Goal: Task Accomplishment & Management: Use online tool/utility

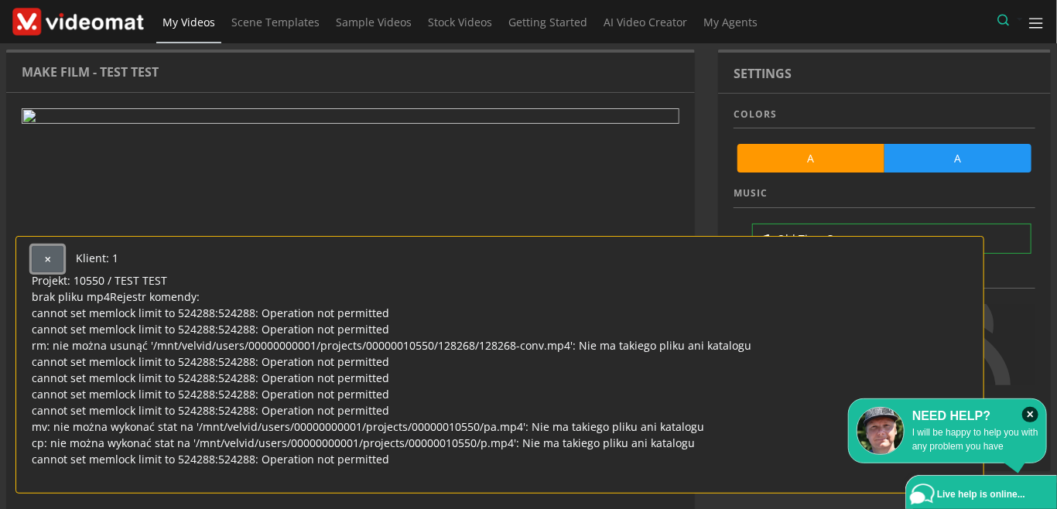
click at [42, 248] on button "button" at bounding box center [48, 259] width 32 height 26
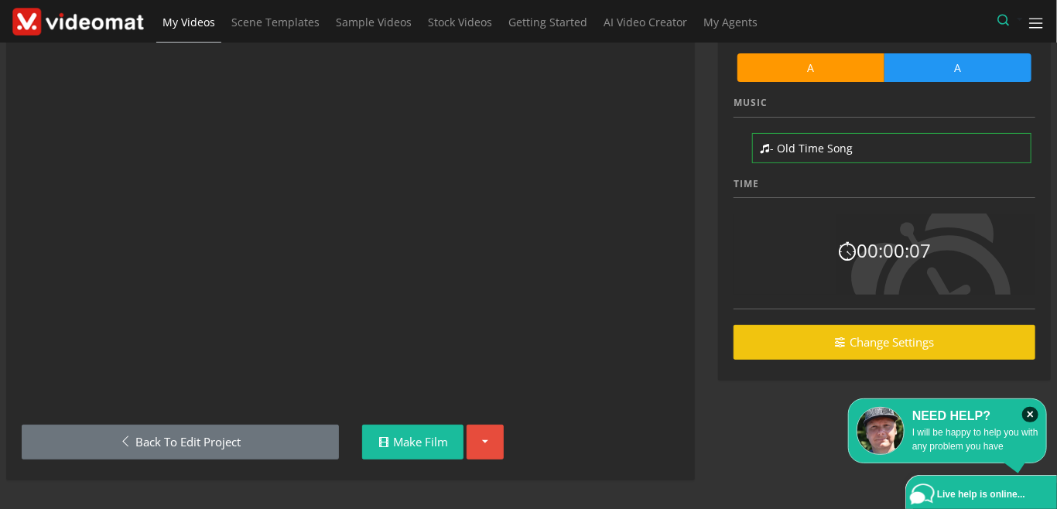
scroll to position [91, 0]
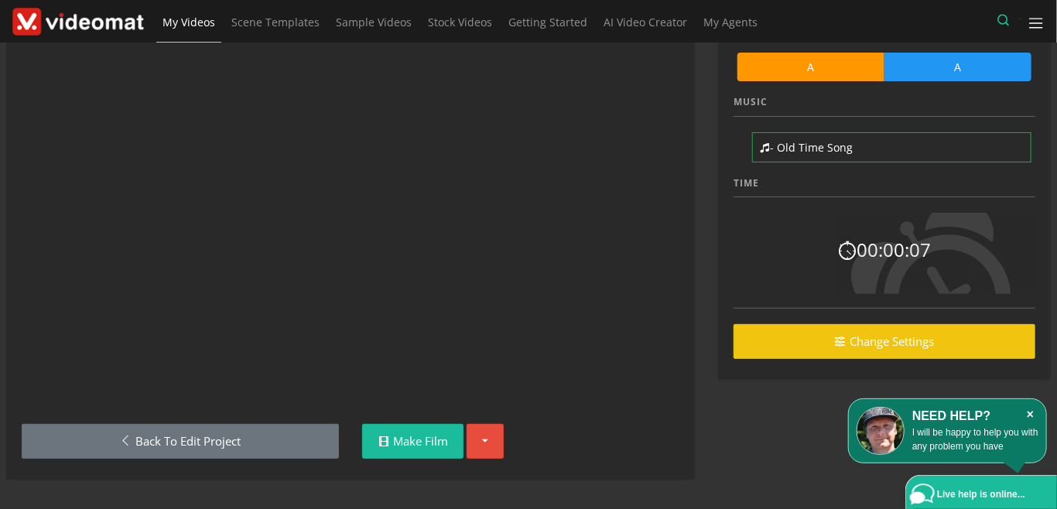
click at [1032, 416] on icon "×" at bounding box center [1030, 414] width 16 height 15
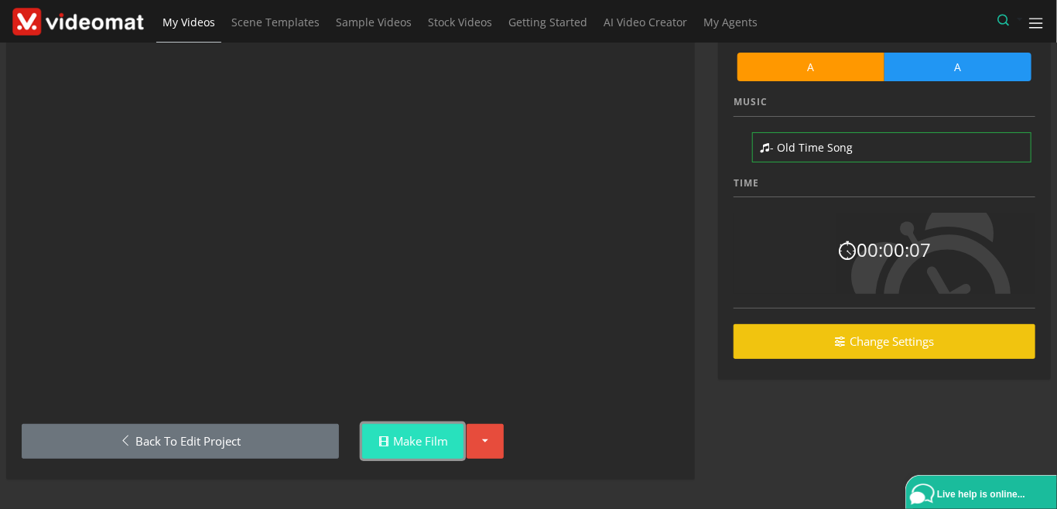
click at [420, 453] on link "Make Film" at bounding box center [412, 441] width 101 height 35
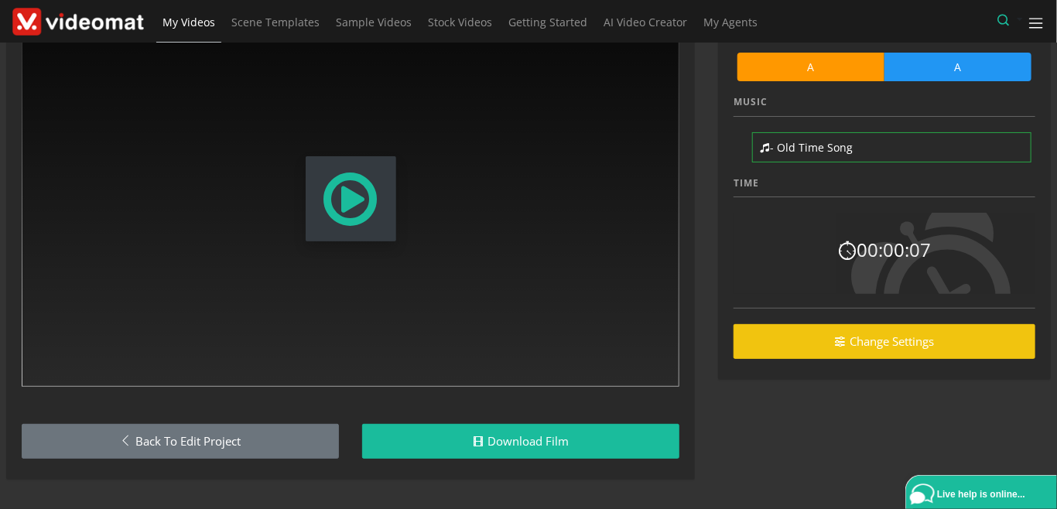
click at [329, 203] on span "Modal Window" at bounding box center [351, 199] width 60 height 68
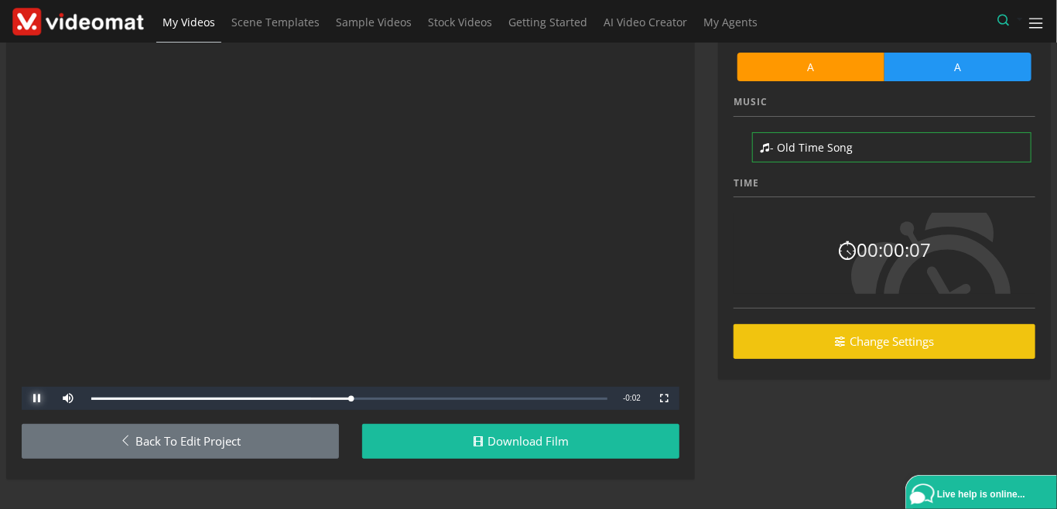
click at [36, 399] on span "Video Player" at bounding box center [37, 399] width 31 height 0
click at [33, 399] on span "Video Player" at bounding box center [37, 399] width 31 height 0
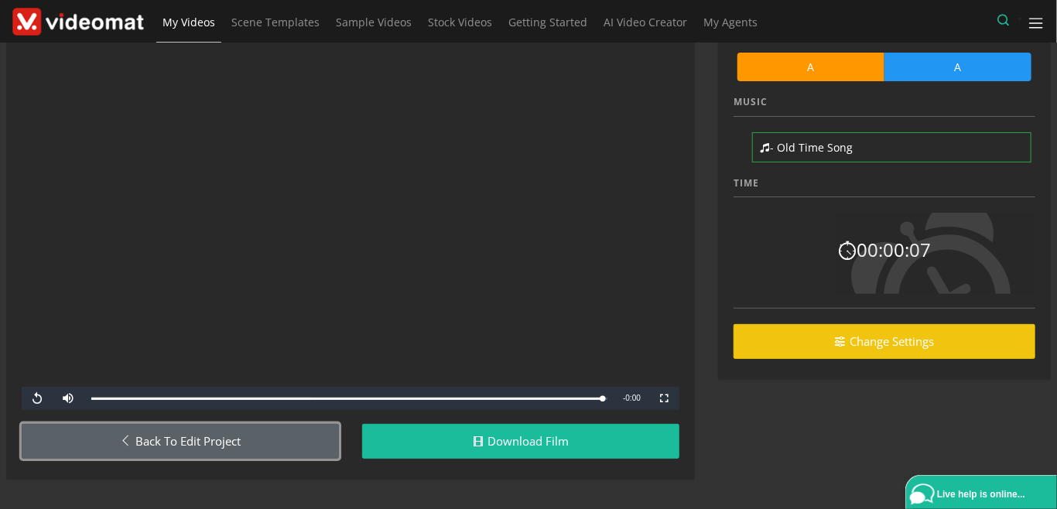
click at [115, 437] on link "Back to Edit Project" at bounding box center [180, 441] width 317 height 35
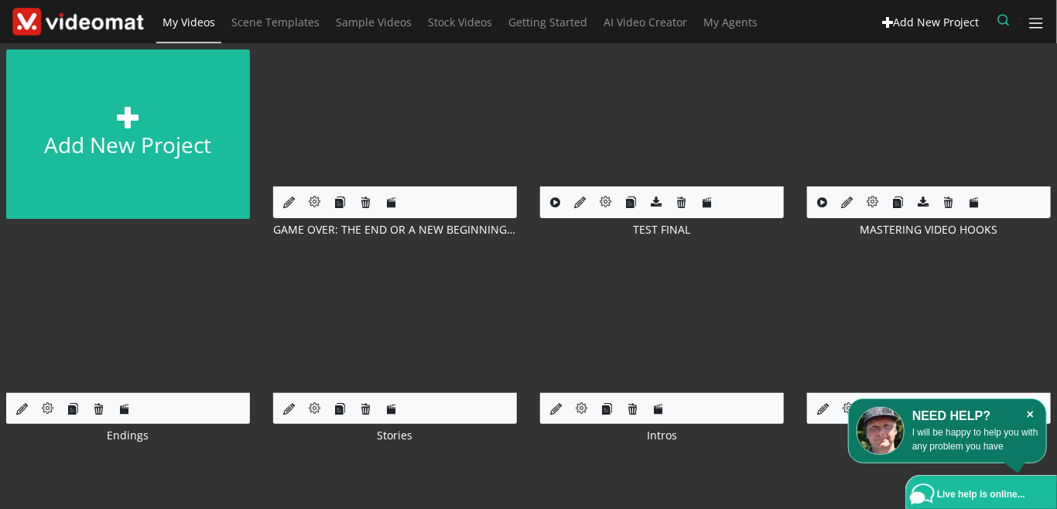
click at [1032, 416] on icon "×" at bounding box center [1030, 414] width 16 height 15
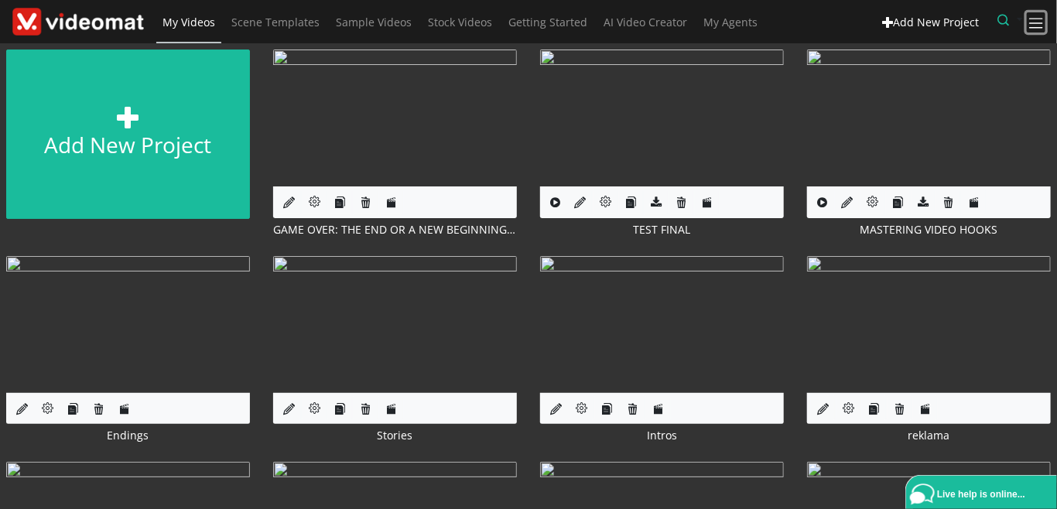
click at [1039, 22] on span at bounding box center [1037, 24] width 18 height 18
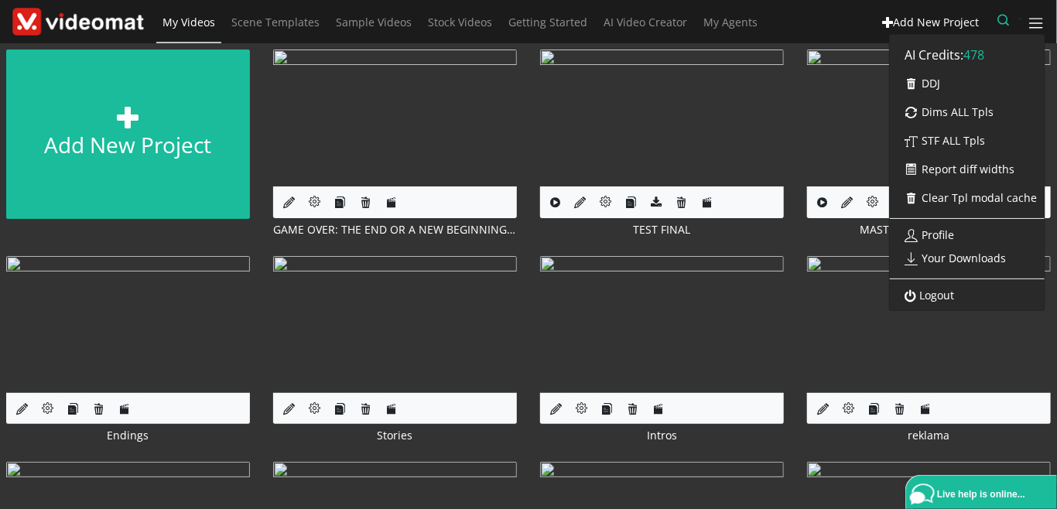
click at [935, 294] on link "Logout" at bounding box center [926, 295] width 72 height 27
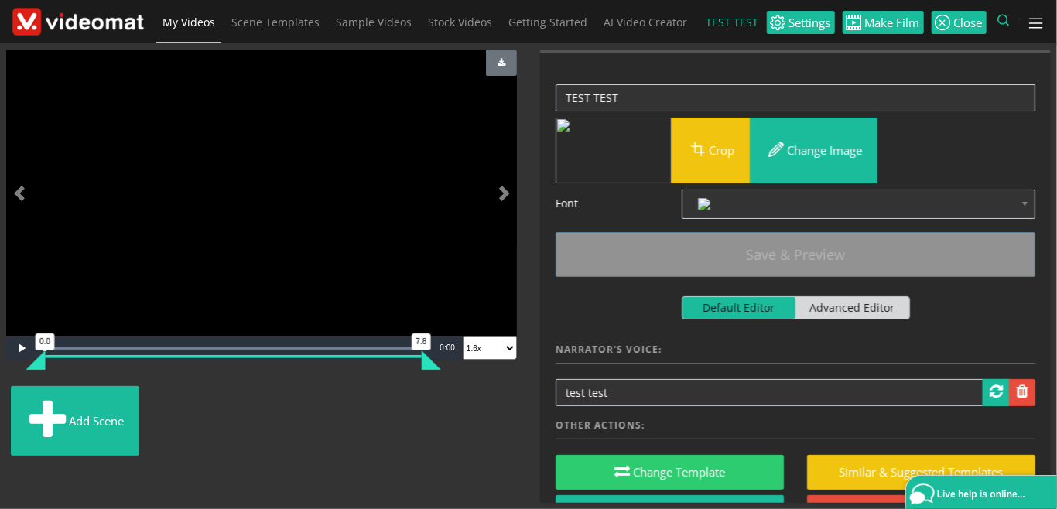
click at [423, 419] on ul "Add scene" at bounding box center [261, 424] width 511 height 76
click at [464, 466] on div "Video Player is loading. Play Loaded : 100.00% 0:00 0.0 7.8 Current Time 0:00 0…" at bounding box center [262, 277] width 534 height 454
click at [190, 23] on span "My Videos" at bounding box center [189, 22] width 53 height 15
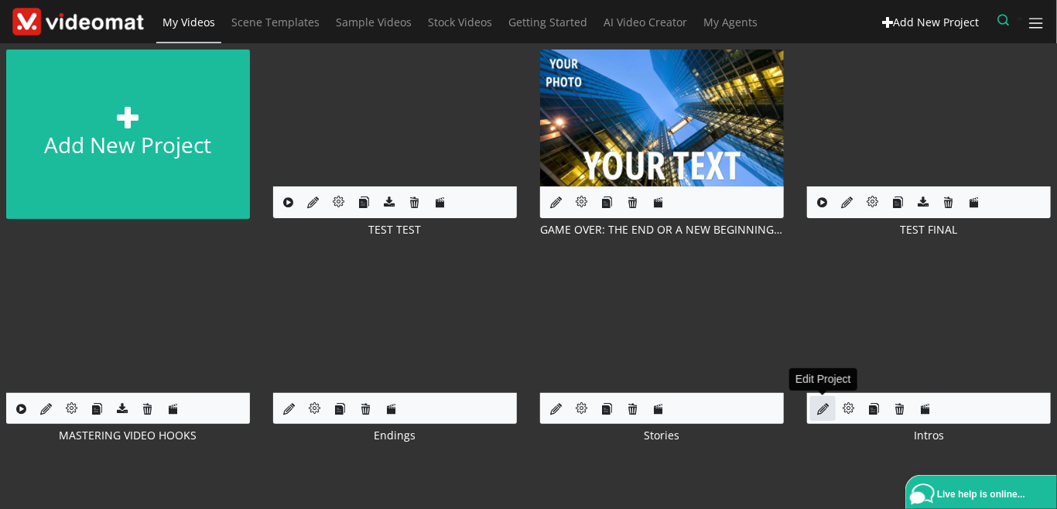
click at [814, 413] on link at bounding box center [823, 409] width 26 height 26
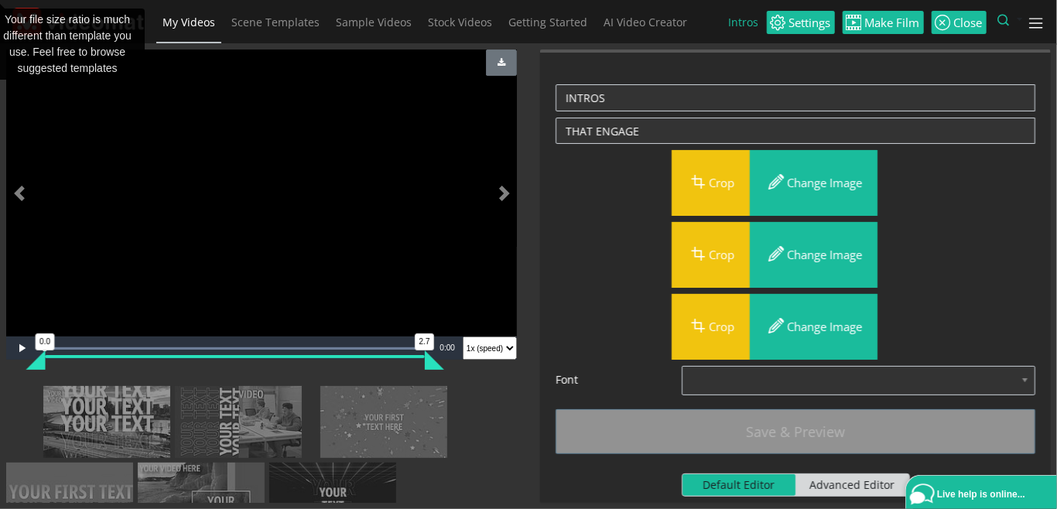
click at [534, 320] on div "Please update Scene's Preview with last changes: Save & Preview INTROS THAT ENG…" at bounding box center [796, 277] width 534 height 454
click at [212, 16] on span "My Videos" at bounding box center [189, 22] width 53 height 15
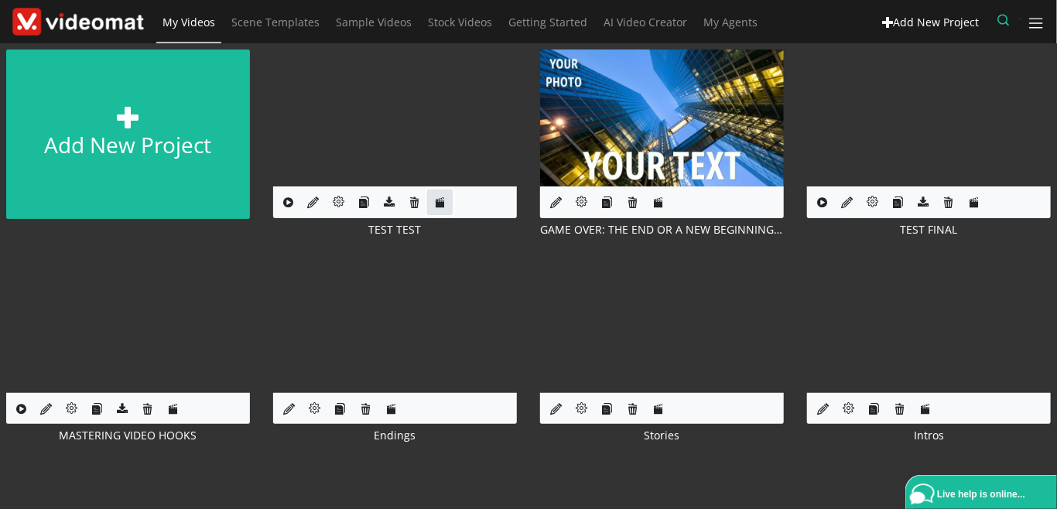
click at [434, 208] on icon at bounding box center [440, 203] width 12 height 12
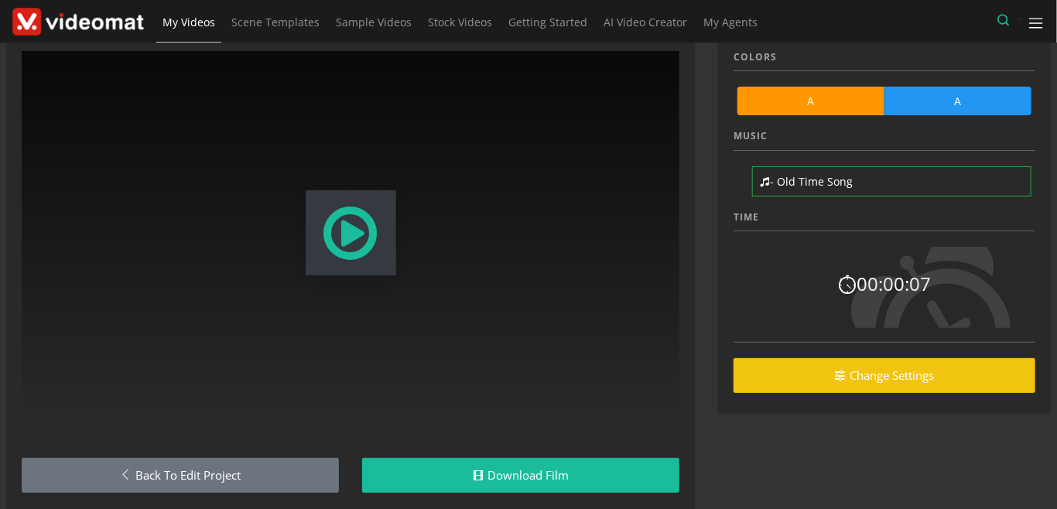
scroll to position [91, 0]
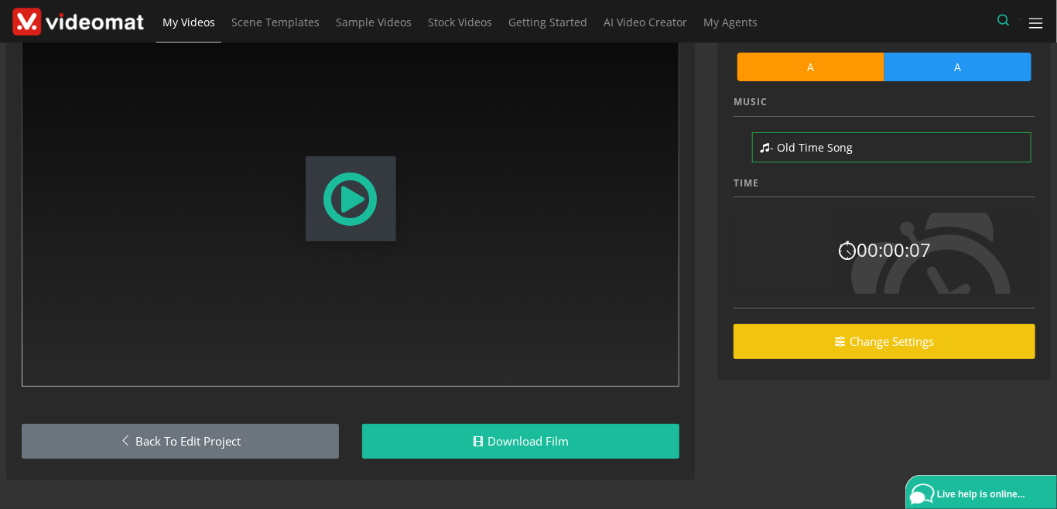
click at [507, 492] on div "Make Film - TEST TEST Video Player is loading. Play Skip Backward Mute Current …" at bounding box center [351, 230] width 712 height 545
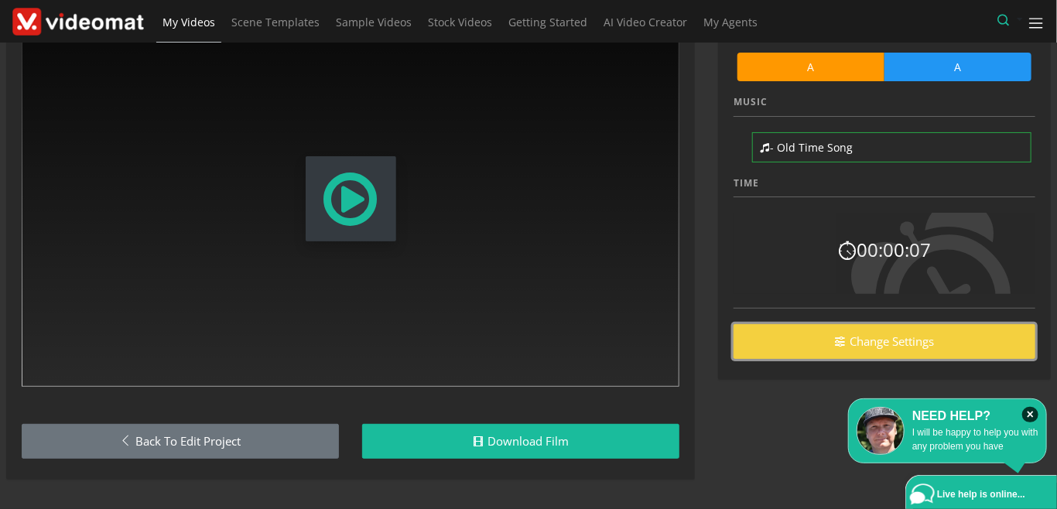
click at [878, 344] on link "Change Settings" at bounding box center [885, 341] width 302 height 35
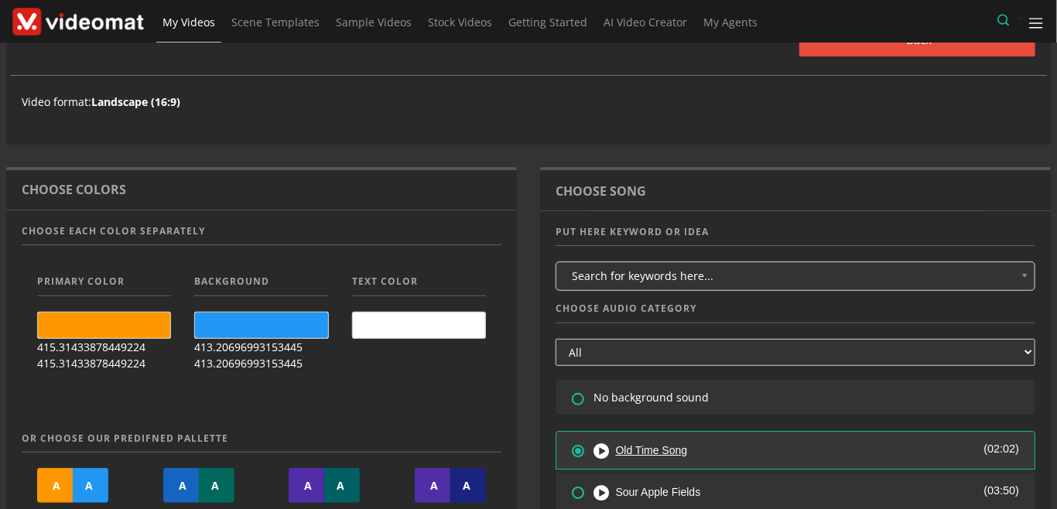
scroll to position [178, 0]
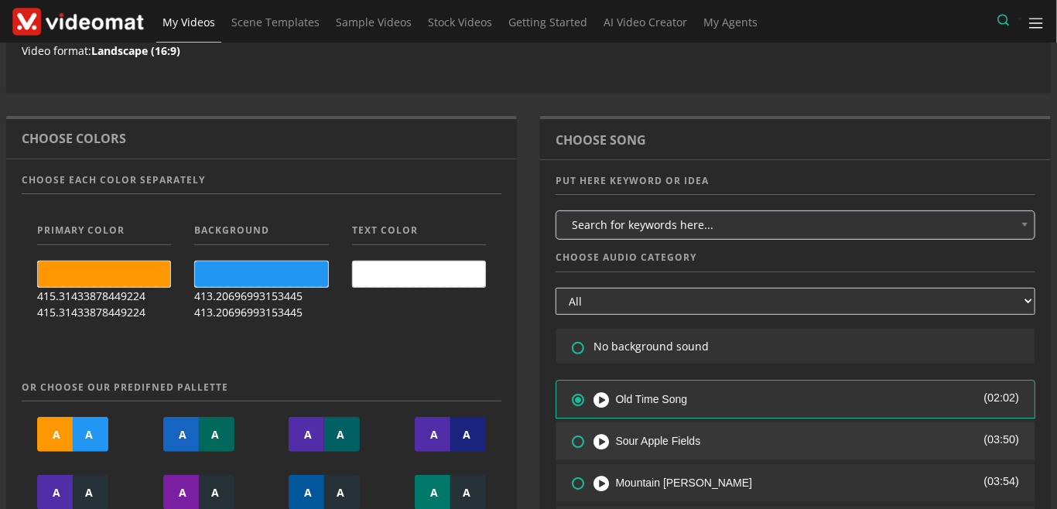
click at [569, 430] on icon at bounding box center [569, 430] width 0 height 0
click at [576, 438] on input"] "radio" at bounding box center [577, 437] width 10 height 10
radio input"] "true"
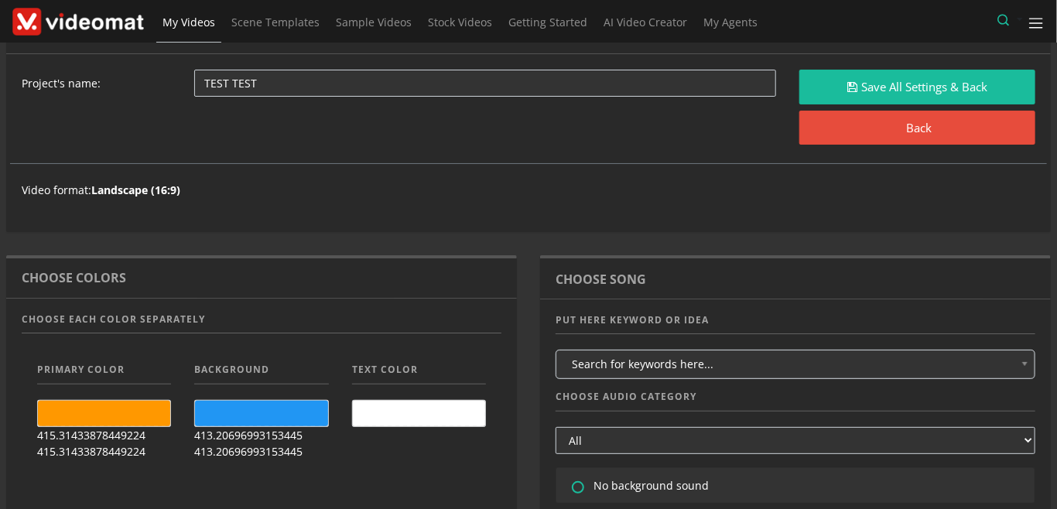
scroll to position [0, 0]
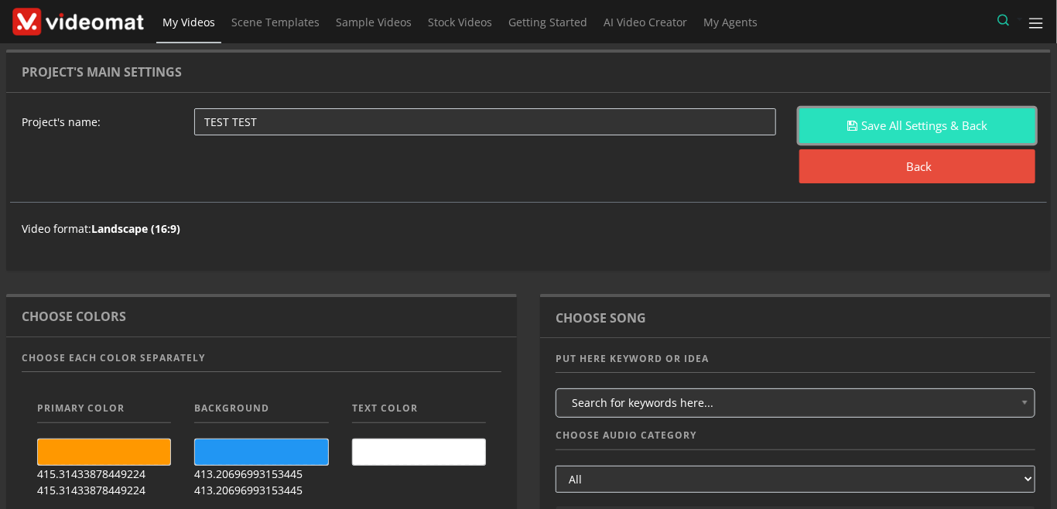
click at [885, 120] on button "Save All Settings & Back" at bounding box center [918, 125] width 236 height 35
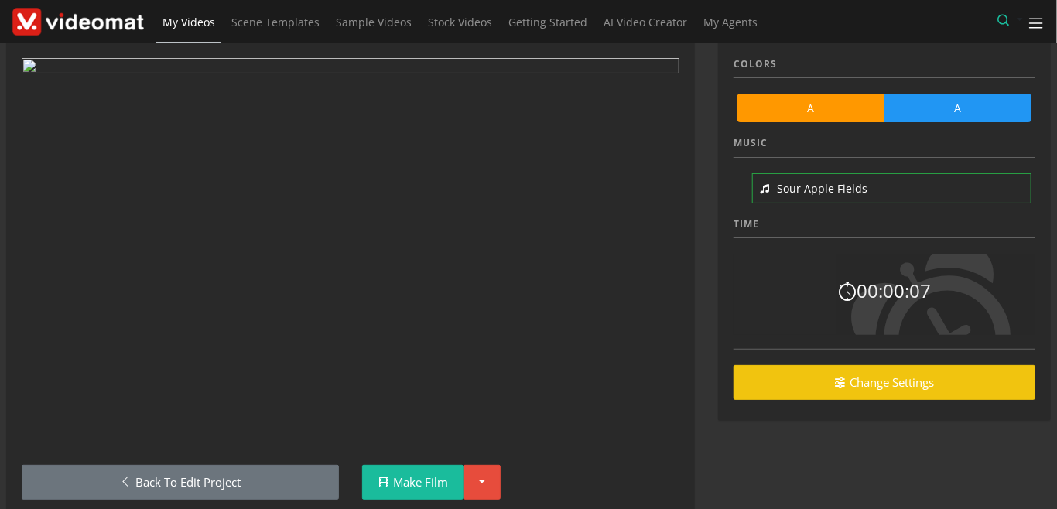
scroll to position [91, 0]
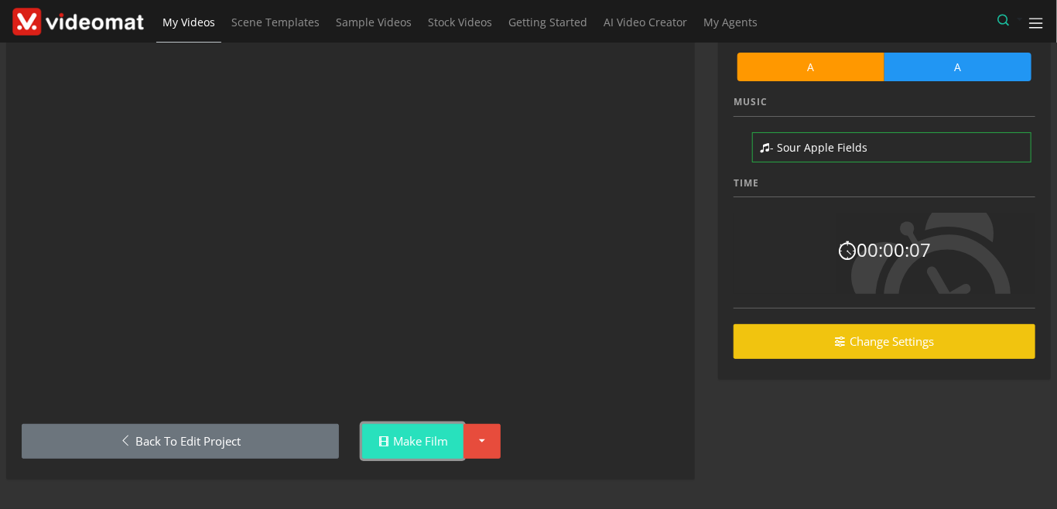
click at [434, 440] on link "Make Film" at bounding box center [412, 441] width 101 height 35
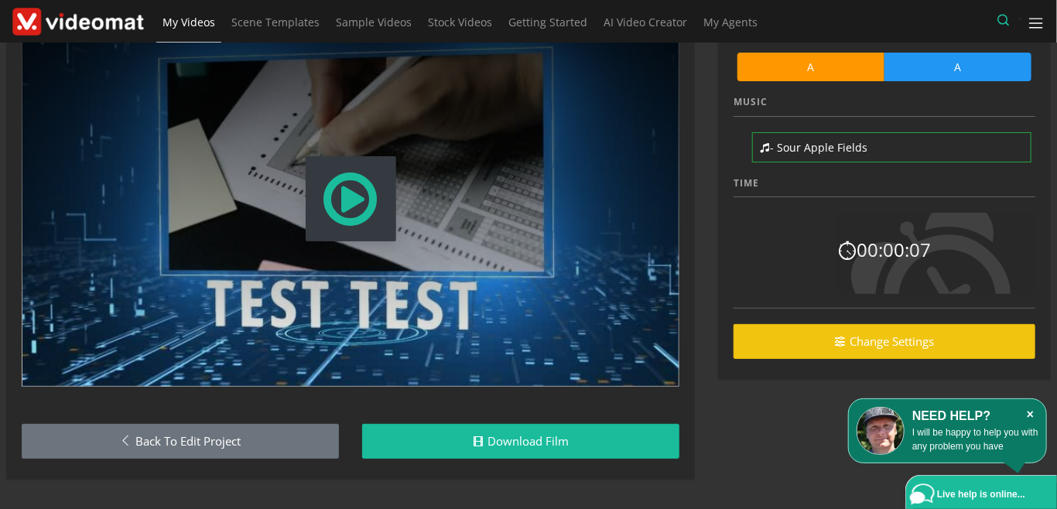
click at [1029, 415] on icon "×" at bounding box center [1030, 414] width 16 height 15
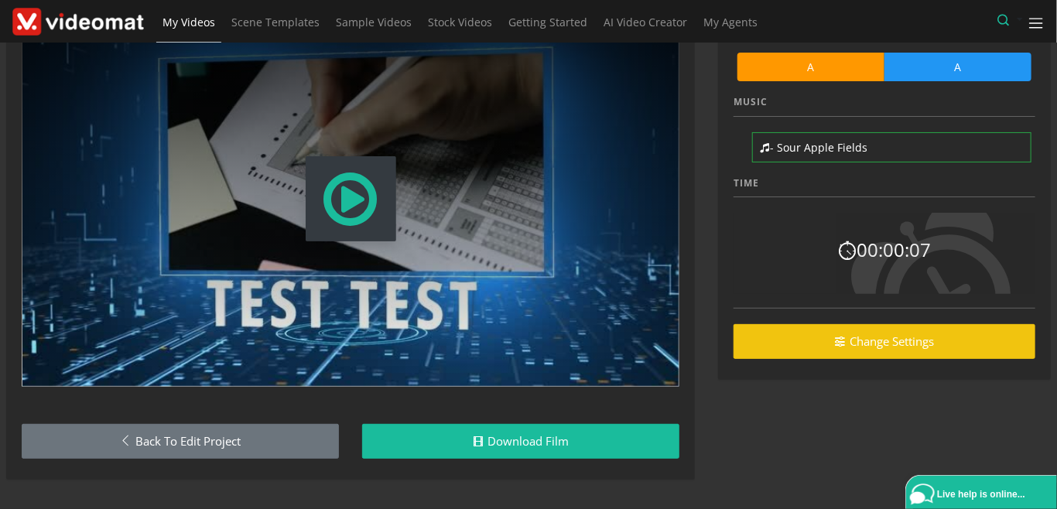
click at [802, 401] on div "Settings Colors A A Music - Sour Apple Fields Time 00:00:07 Change Settings" at bounding box center [885, 230] width 356 height 545
click at [1039, 29] on span at bounding box center [1037, 24] width 18 height 18
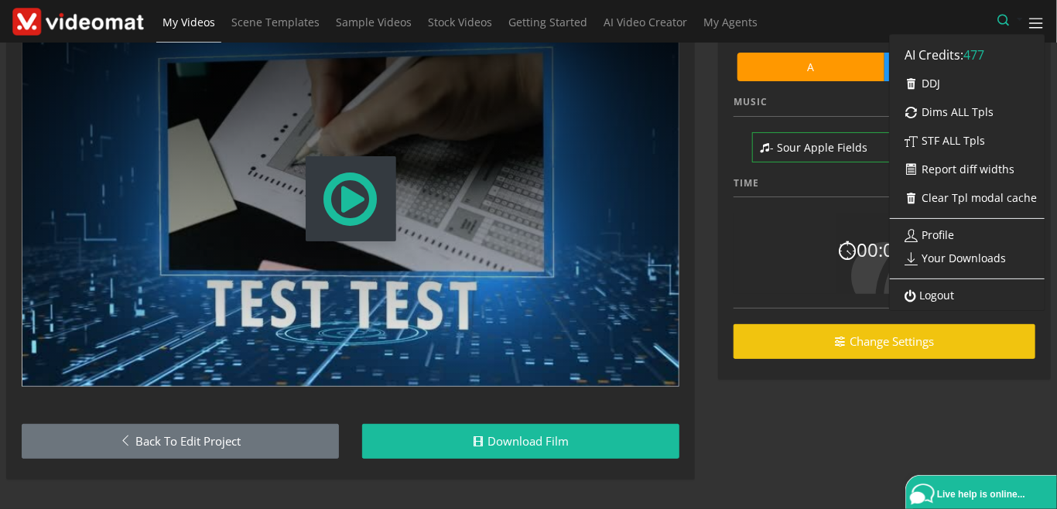
click at [961, 299] on link "Logout" at bounding box center [926, 295] width 72 height 27
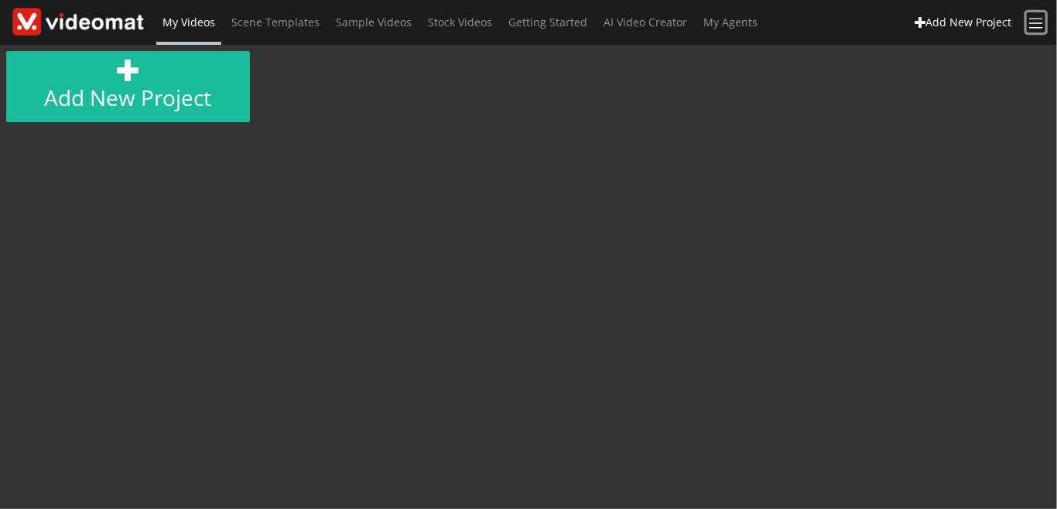
click at [1032, 28] on span at bounding box center [1037, 24] width 18 height 18
click at [642, 24] on span "AI Video Creator" at bounding box center [646, 22] width 84 height 15
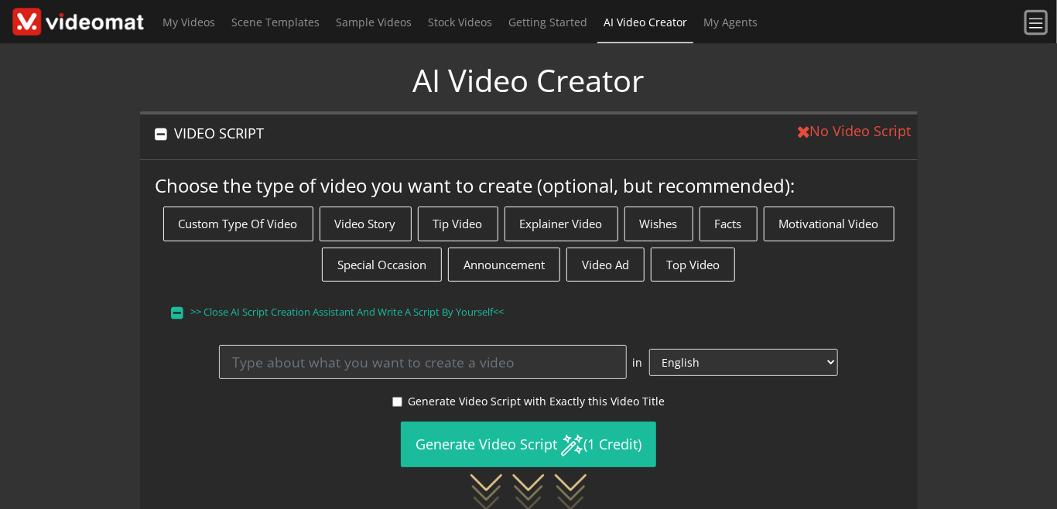
click at [1045, 22] on span at bounding box center [1037, 24] width 18 height 18
click at [1032, 21] on span at bounding box center [1037, 24] width 18 height 18
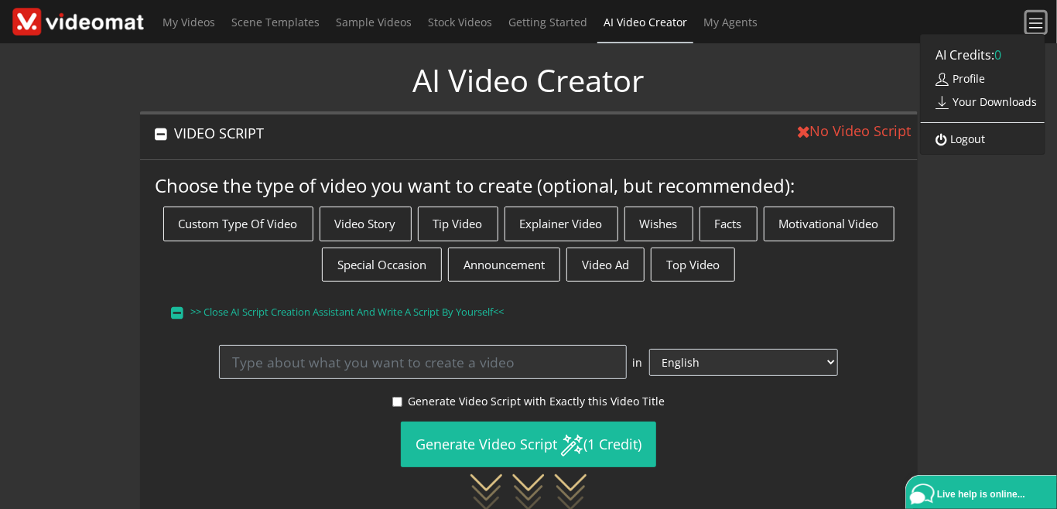
click at [1032, 21] on span at bounding box center [1037, 24] width 18 height 18
click at [200, 28] on span "My Videos" at bounding box center [189, 22] width 53 height 15
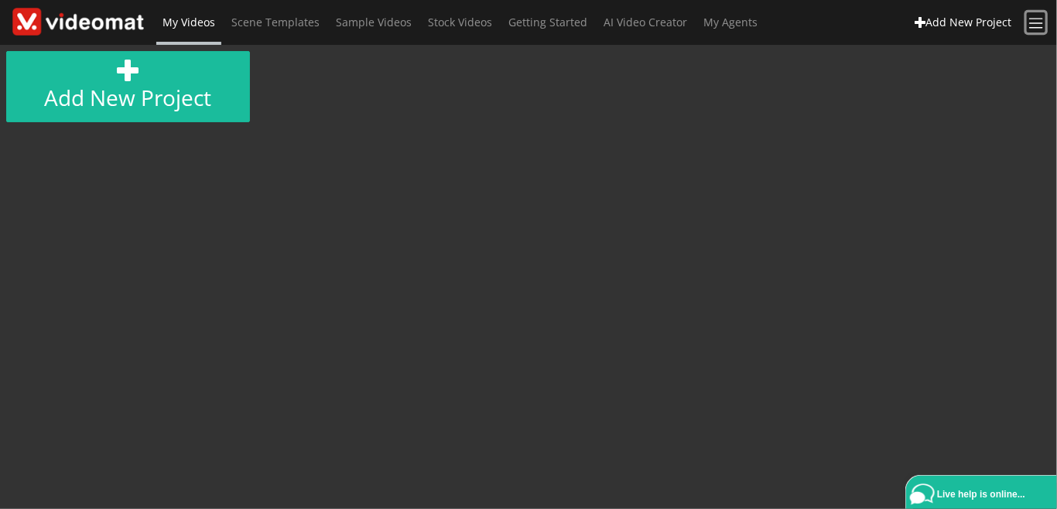
click at [1035, 32] on span at bounding box center [1037, 24] width 18 height 18
click at [973, 146] on link "Logout" at bounding box center [957, 138] width 72 height 27
